Goal: Task Accomplishment & Management: Complete application form

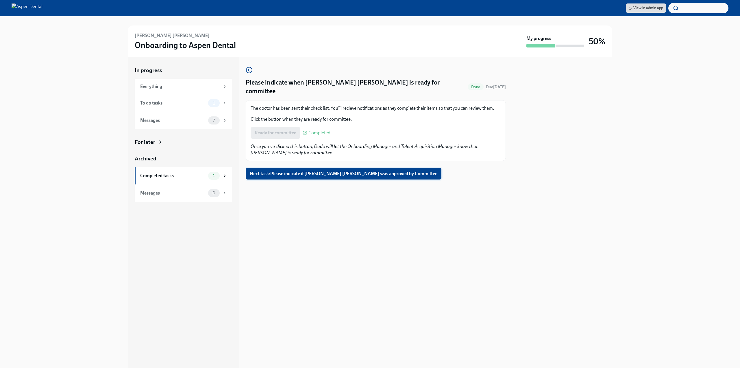
click at [278, 171] on span "Next task : Please indicate if [PERSON_NAME] [PERSON_NAME] was approved by Comm…" at bounding box center [344, 174] width 188 height 6
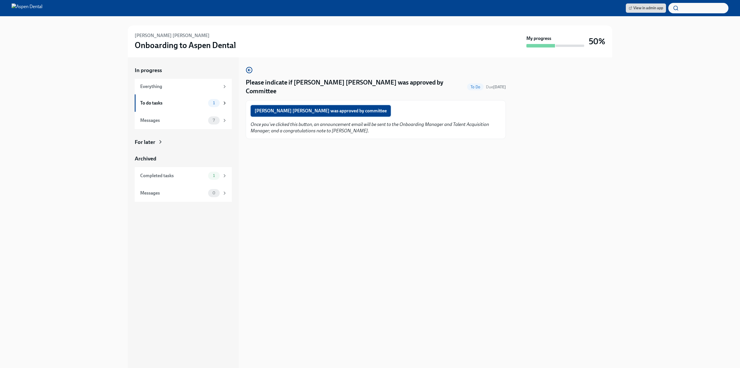
click at [286, 108] on span "[PERSON_NAME] [PERSON_NAME] was approved by committee" at bounding box center [321, 111] width 132 height 6
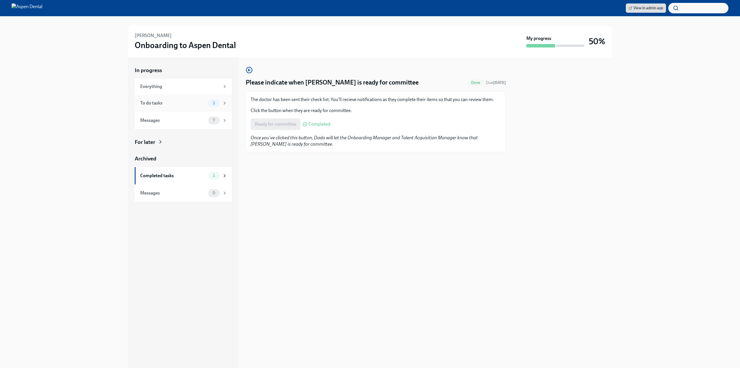
click at [178, 106] on div "To do tasks" at bounding box center [173, 103] width 66 height 6
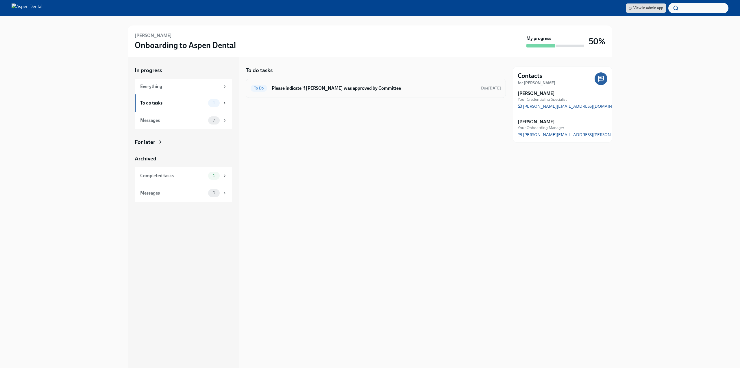
click at [259, 86] on span "To Do" at bounding box center [259, 88] width 16 height 4
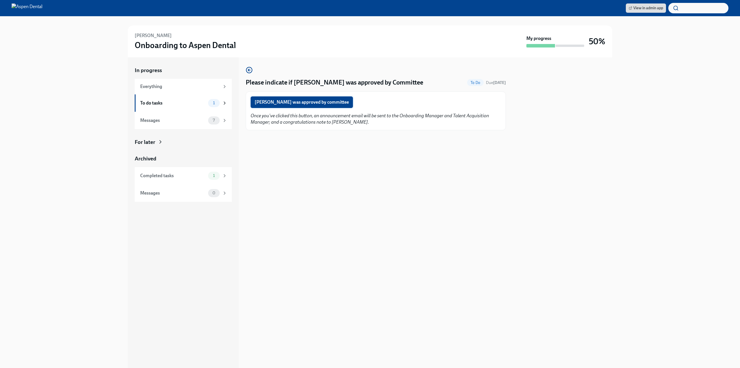
click at [287, 104] on span "Claudia Ortuzar was approved by committee" at bounding box center [302, 102] width 94 height 6
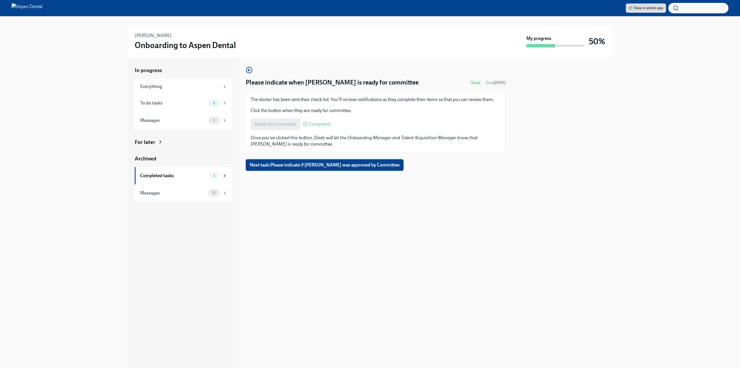
click at [307, 168] on span "Next task : Please indicate if Olivia Rampersaud was approved by Committee" at bounding box center [325, 165] width 150 height 6
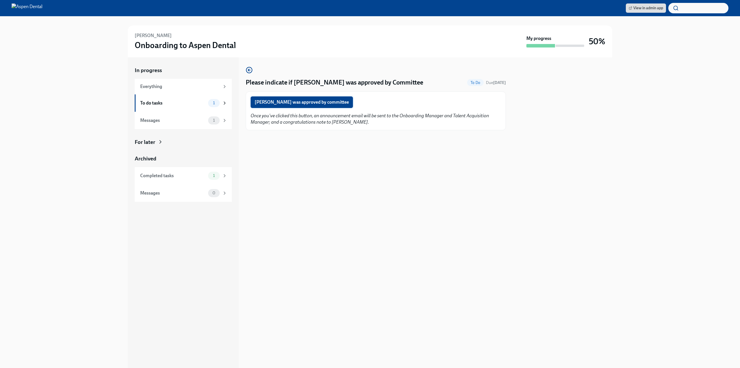
click at [293, 101] on span "Olivia Rampersaud was approved by committee" at bounding box center [302, 102] width 94 height 6
click at [193, 179] on div "Completed tasks 2" at bounding box center [183, 175] width 87 height 8
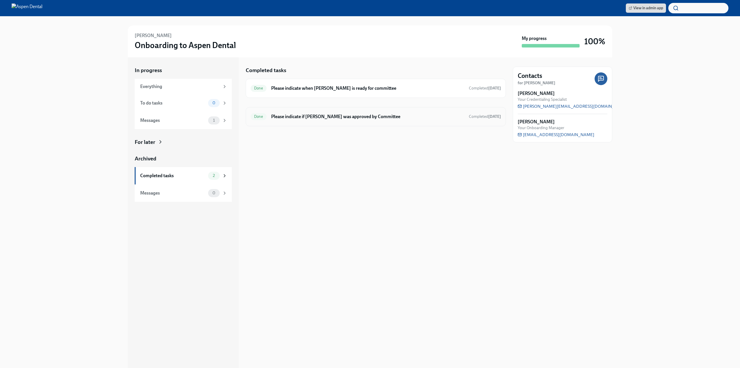
click at [424, 118] on h6 "Please indicate if Olivia Rampersaud was approved by Committee" at bounding box center [367, 116] width 193 height 6
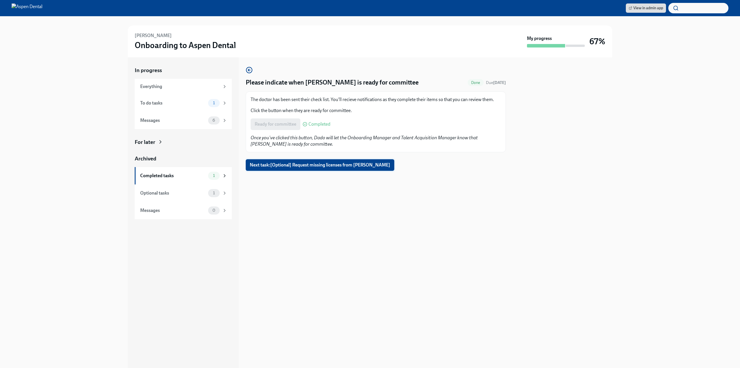
click at [318, 167] on span "Next task : [Optional] Request missing licenses from Eshani Shah" at bounding box center [320, 165] width 141 height 6
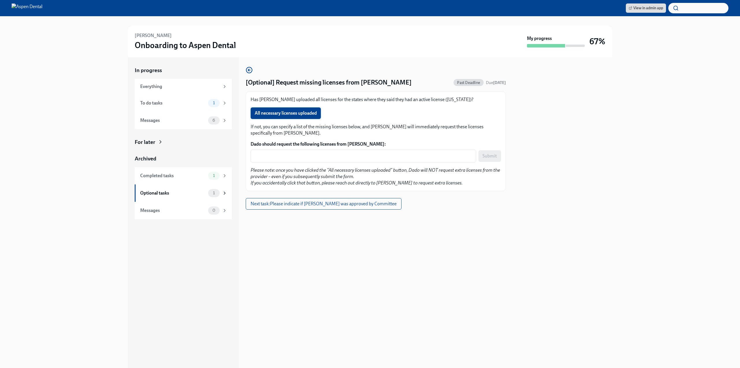
click at [293, 116] on span "All necessary licenses uploaded" at bounding box center [286, 113] width 62 height 6
click at [309, 203] on span "Next task : Please indicate if Eshani Shah was approved by Committee" at bounding box center [324, 204] width 146 height 6
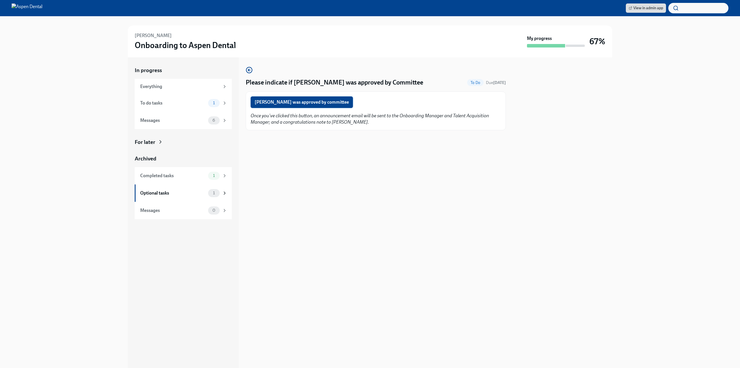
click at [296, 105] on span "Eshani Shah was approved by committee" at bounding box center [302, 102] width 94 height 6
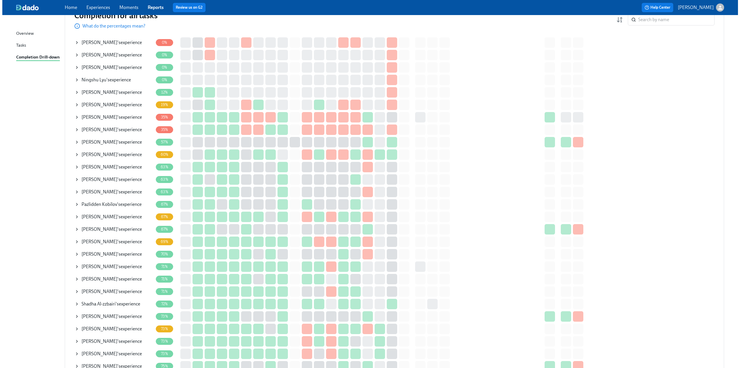
scroll to position [87, 0]
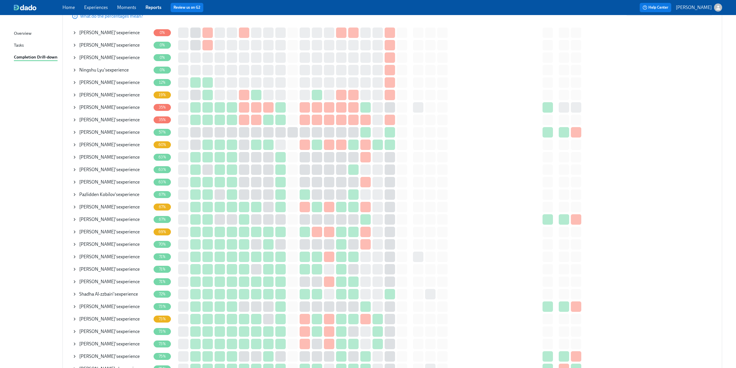
click at [73, 108] on icon at bounding box center [74, 107] width 5 height 5
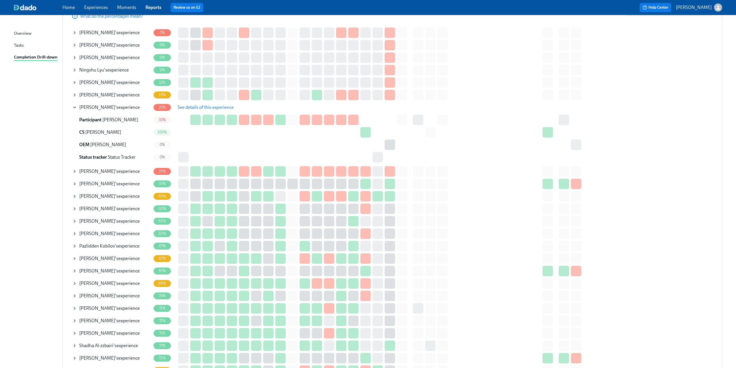
click at [206, 106] on span "See details of this experience" at bounding box center [206, 107] width 56 height 6
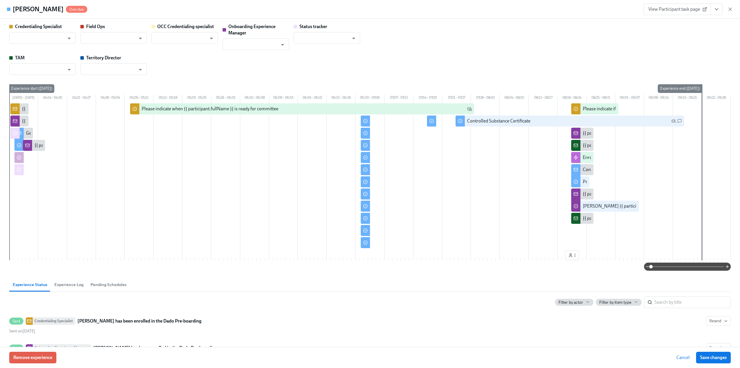
type input "[PERSON_NAME]"
type input "Status Tracker"
type input "[PERSON_NAME]"
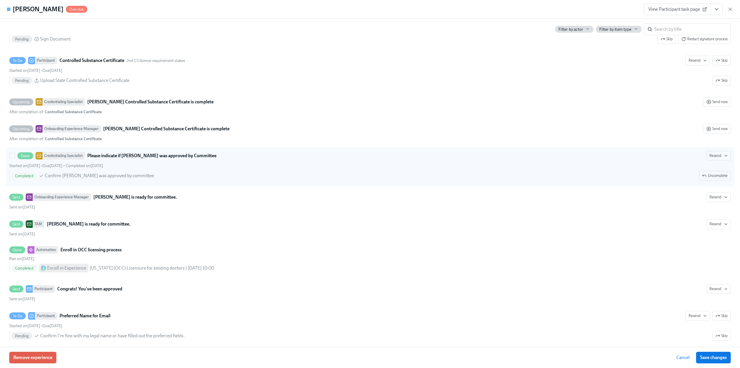
scroll to position [1648, 0]
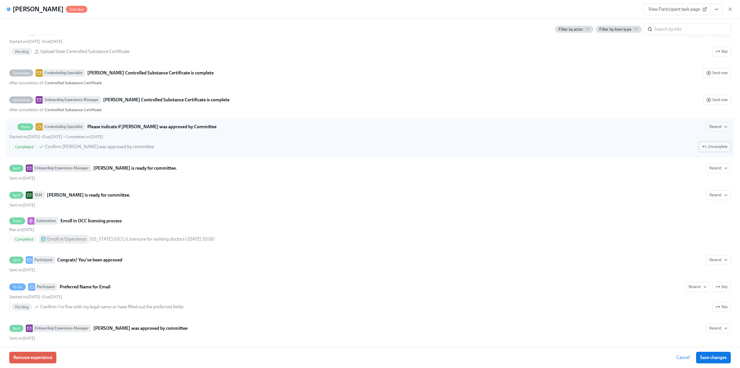
click at [709, 150] on span "Uncomplete" at bounding box center [714, 147] width 25 height 6
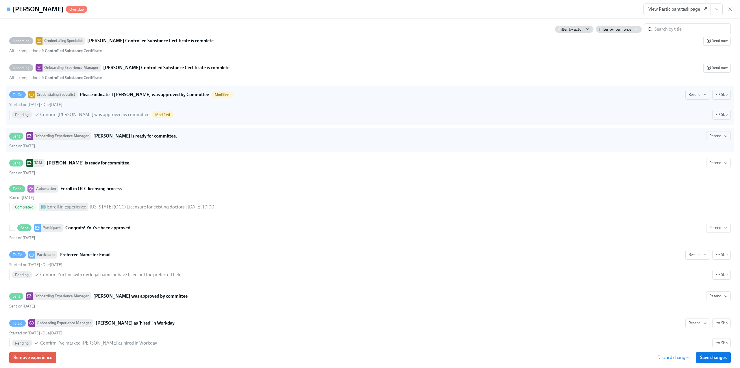
scroll to position [1728, 0]
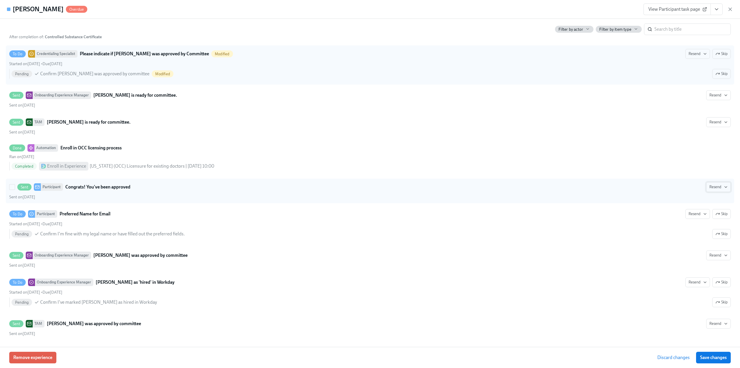
click at [714, 189] on span "Resend" at bounding box center [719, 187] width 18 height 6
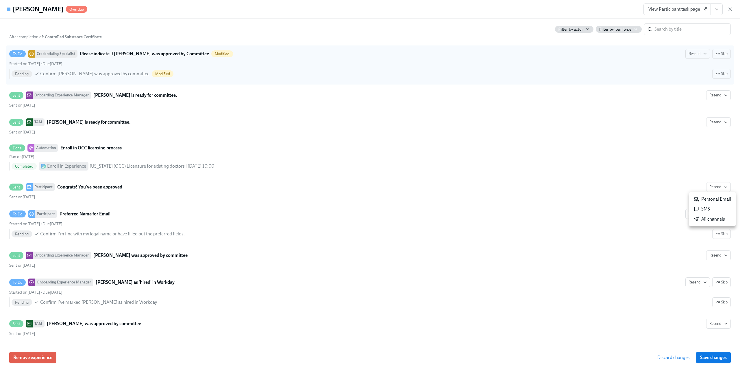
click at [188, 132] on div at bounding box center [370, 184] width 740 height 368
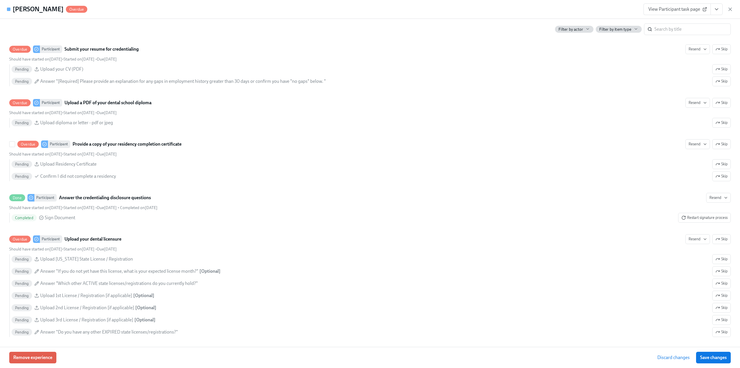
scroll to position [896, 0]
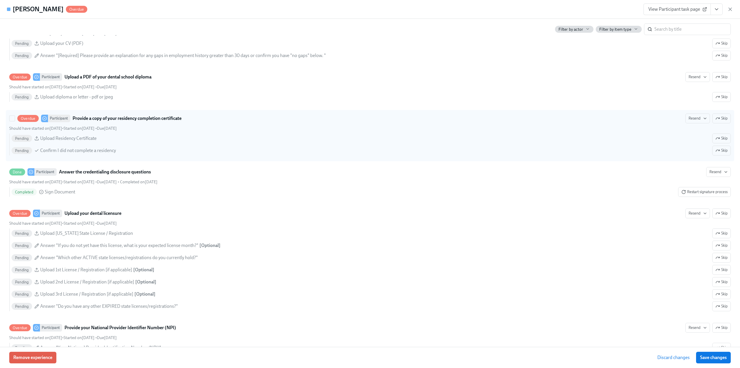
drag, startPoint x: 716, startPoint y: 124, endPoint x: 502, endPoint y: 158, distance: 216.9
click at [717, 121] on span "Skip" at bounding box center [722, 118] width 12 height 6
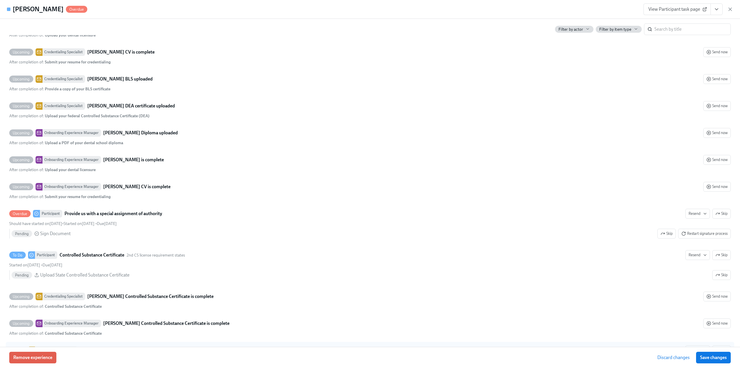
scroll to position [1446, 0]
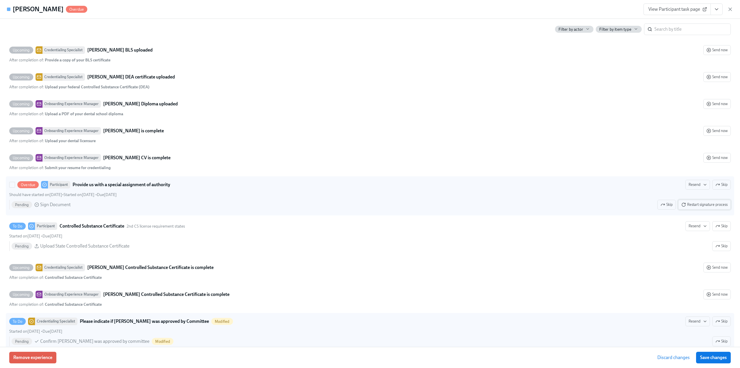
click at [694, 207] on span "Restart signature process" at bounding box center [705, 205] width 46 height 6
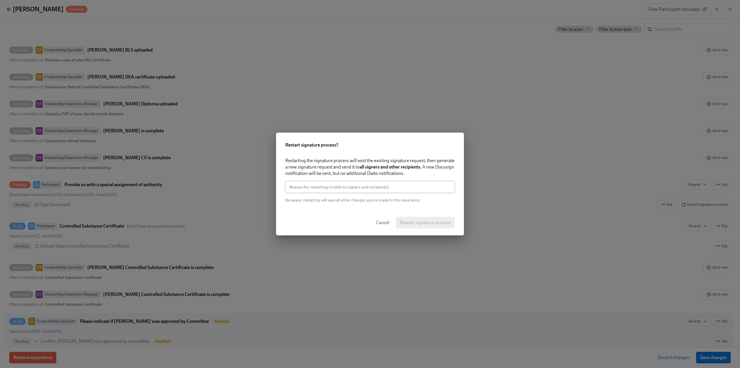
click at [408, 188] on input "text" at bounding box center [369, 187] width 169 height 12
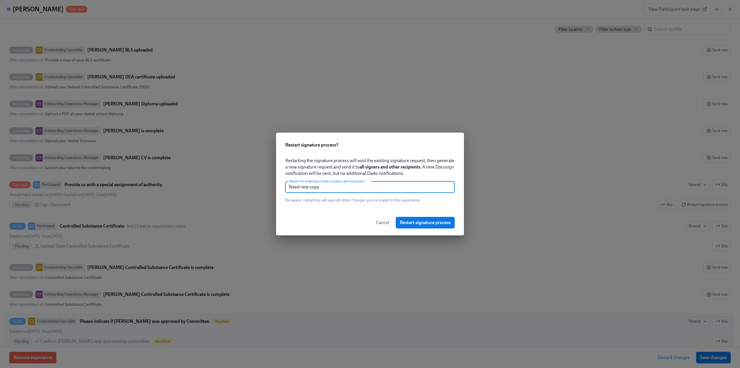
type input "Need new copy"
click at [429, 220] on span "Restart signature process" at bounding box center [425, 222] width 51 height 6
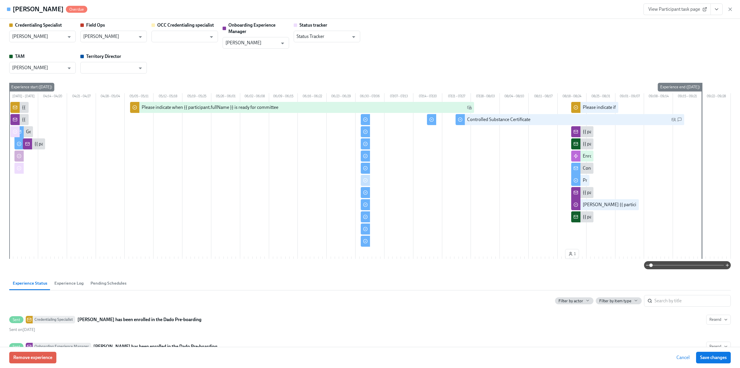
scroll to position [0, 0]
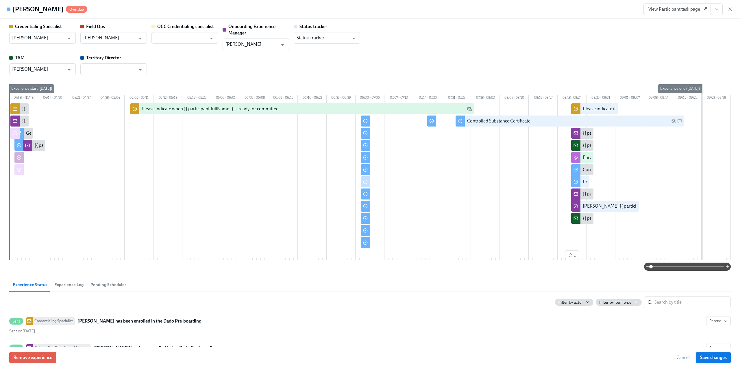
click at [711, 355] on span "Save changes" at bounding box center [713, 357] width 27 height 6
